Goal: Task Accomplishment & Management: Complete application form

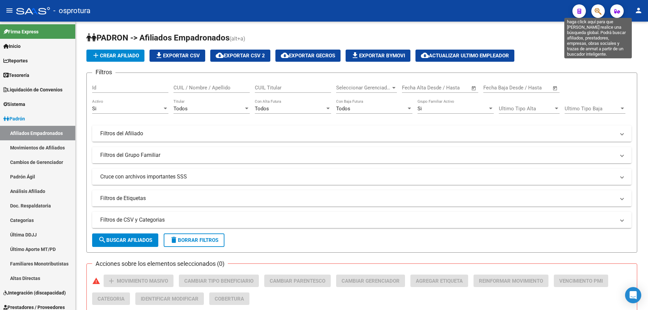
click at [599, 11] on icon "button" at bounding box center [598, 11] width 7 height 8
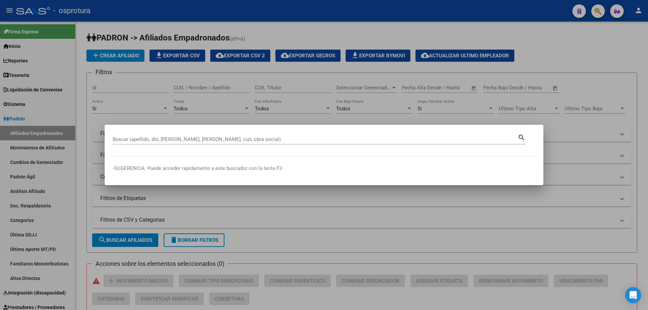
click at [234, 142] on div "Buscar (apellido, dni, [PERSON_NAME], [PERSON_NAME], cuit, obra social)" at bounding box center [315, 139] width 405 height 10
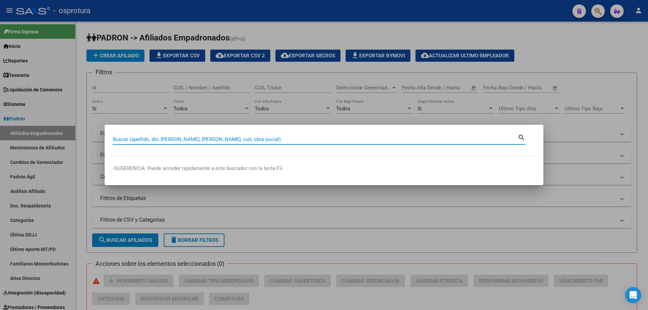
click at [234, 140] on input "Buscar (apellido, dni, [PERSON_NAME], [PERSON_NAME], cuit, obra social)" at bounding box center [315, 139] width 405 height 6
paste input "27-20470205-0"
type input "27204702050"
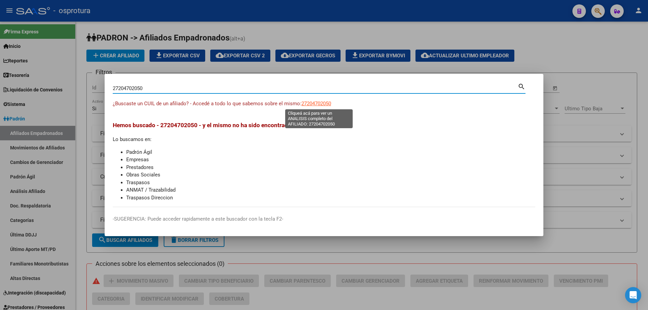
click at [327, 104] on span "27204702050" at bounding box center [316, 104] width 30 height 6
copy span "0"
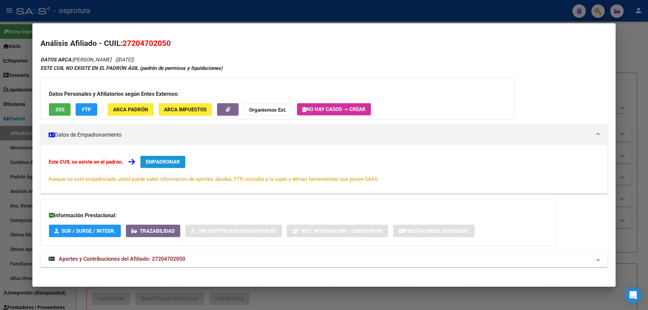
click at [158, 164] on span "EMPADRONAR" at bounding box center [163, 162] width 34 height 6
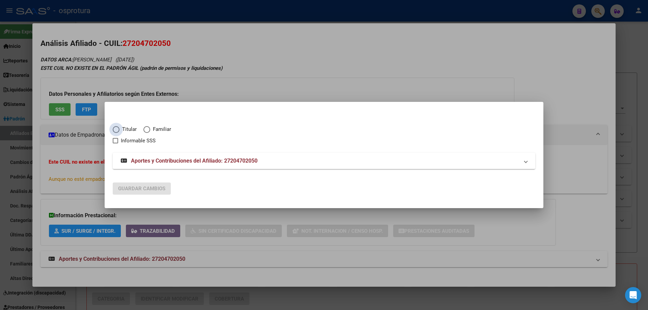
click at [120, 129] on span "Titular" at bounding box center [128, 130] width 17 height 8
click at [120, 129] on input "Titular" at bounding box center [116, 129] width 7 height 7
radio input "true"
checkbox input "true"
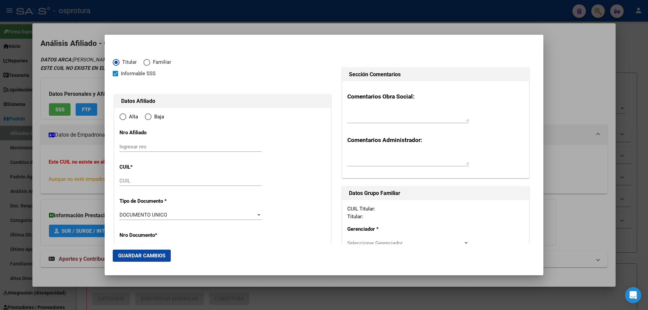
type input "27-20470205-0"
type input "20470205"
type input "[PERSON_NAME]"
type input "[DATE]"
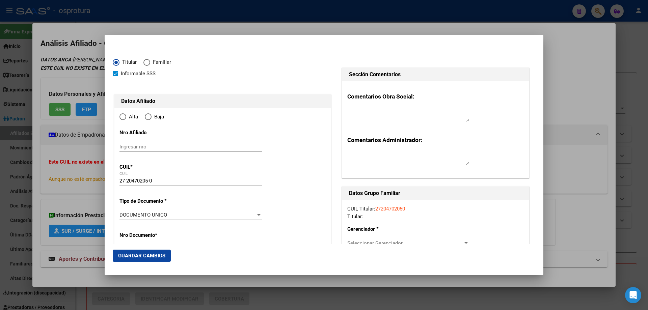
type input "VIRREY DEL PINO"
type input "1763"
type input "PIEDAD"
type input "4810"
type input "VIRREY DEL PINO"
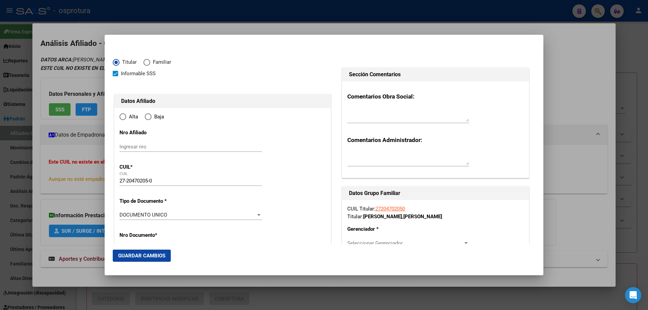
radio input "true"
click at [123, 218] on input "Ingresar fecha" at bounding box center [191, 217] width 142 height 11
type input "[DATE]"
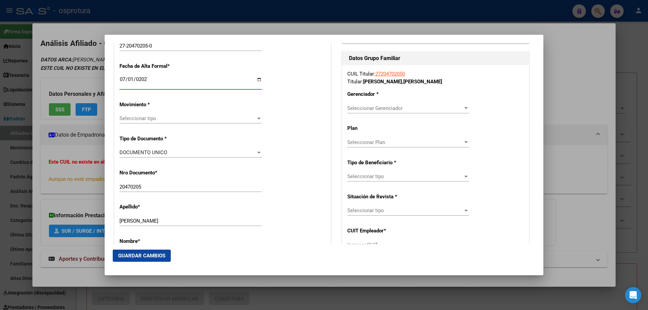
scroll to position [169, 0]
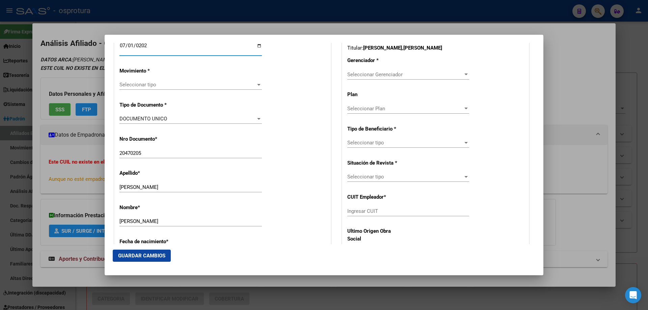
click at [150, 81] on div "Seleccionar tipo Seleccionar tipo" at bounding box center [191, 85] width 142 height 10
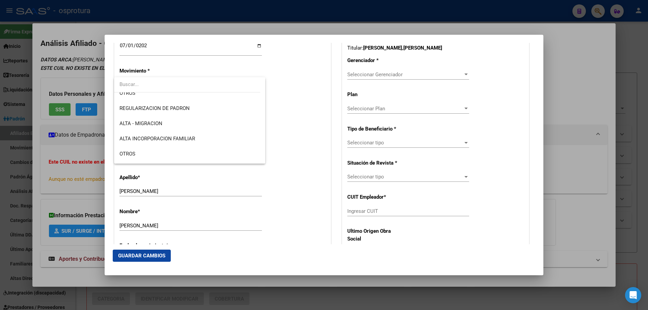
scroll to position [135, 0]
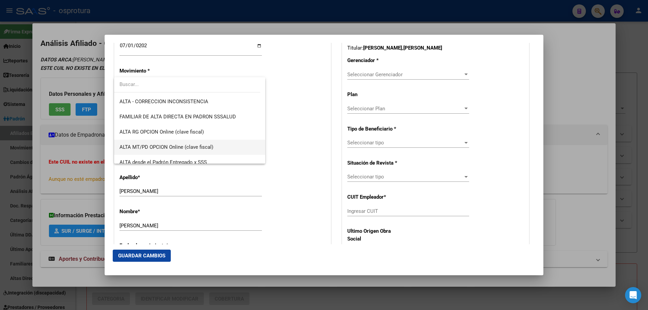
click at [187, 152] on span "ALTA MT/PD OPCION Online (clave fiscal)" at bounding box center [190, 147] width 140 height 15
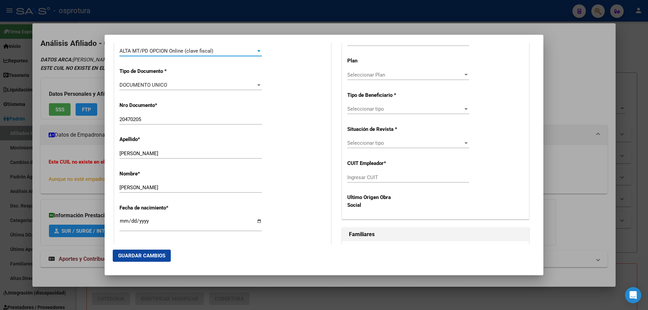
scroll to position [304, 0]
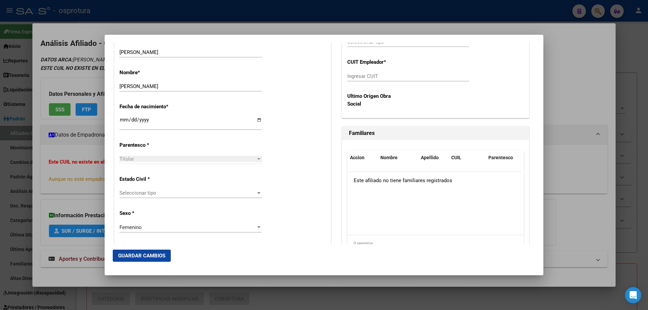
click at [172, 193] on span "Seleccionar tipo" at bounding box center [188, 193] width 136 height 6
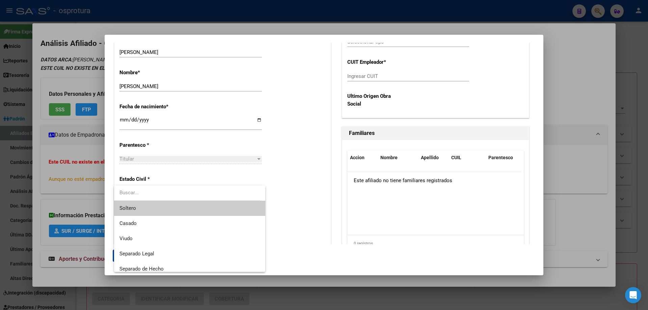
click at [169, 207] on span "Soltero" at bounding box center [190, 208] width 140 height 15
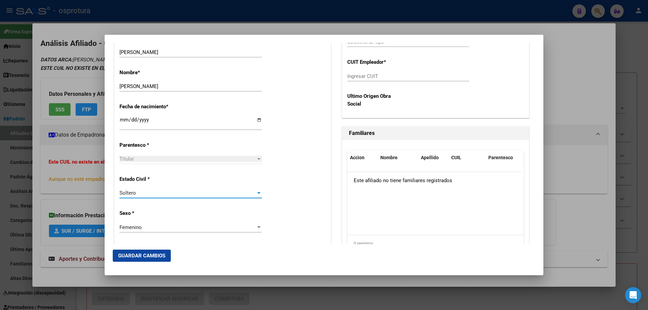
scroll to position [135, 0]
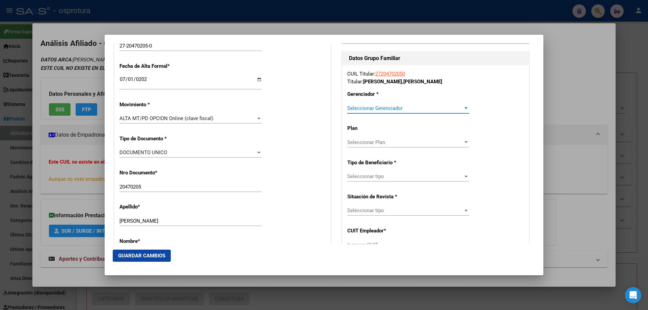
click at [368, 108] on span "Seleccionar Gerenciador" at bounding box center [405, 108] width 116 height 6
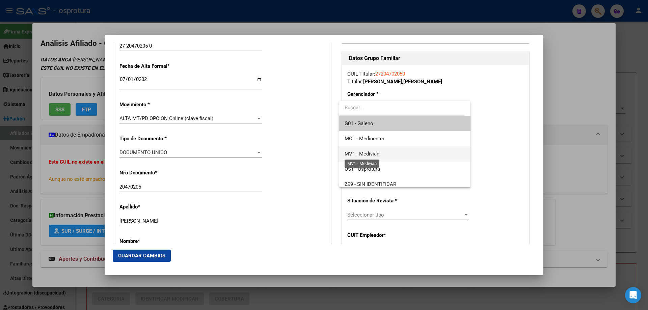
click at [378, 154] on span "MV1 - Medivian" at bounding box center [362, 154] width 35 height 6
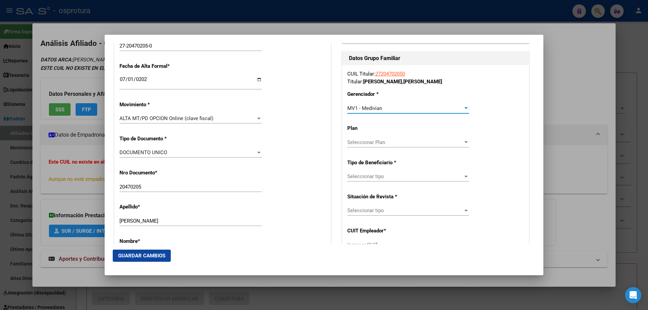
click at [375, 176] on span "Seleccionar tipo" at bounding box center [405, 177] width 116 height 6
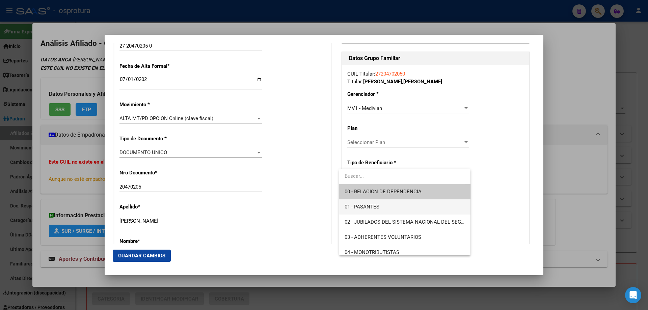
scroll to position [68, 0]
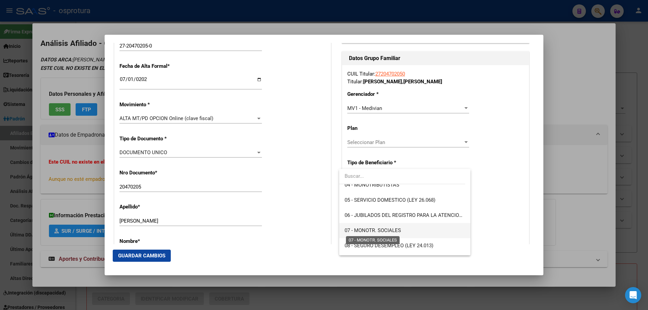
click at [367, 232] on span "07 - MONOTR. SOCIALES" at bounding box center [373, 231] width 56 height 6
type input "27-20470205-0"
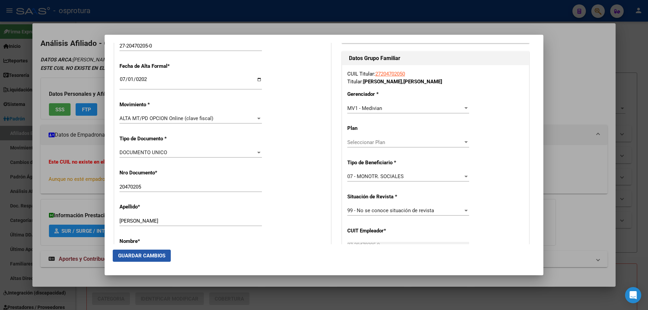
click at [140, 257] on span "Guardar Cambios" at bounding box center [141, 256] width 47 height 6
